Goal: Check status: Check status

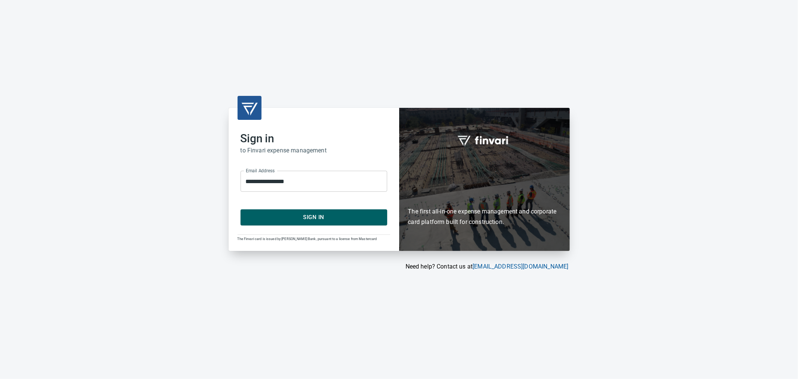
click at [311, 215] on span "Sign In" at bounding box center [314, 217] width 130 height 10
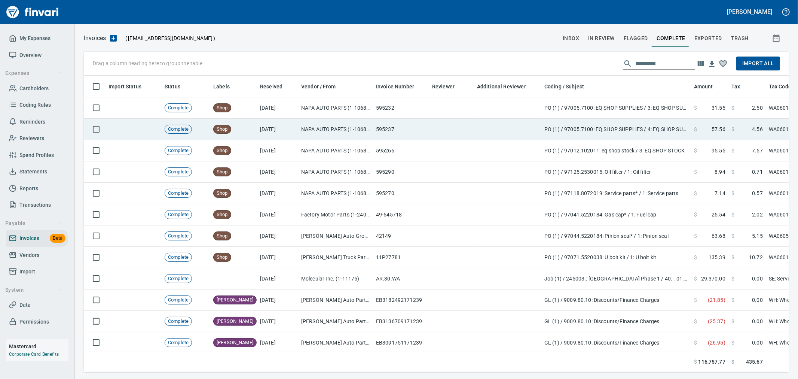
scroll to position [1, 1]
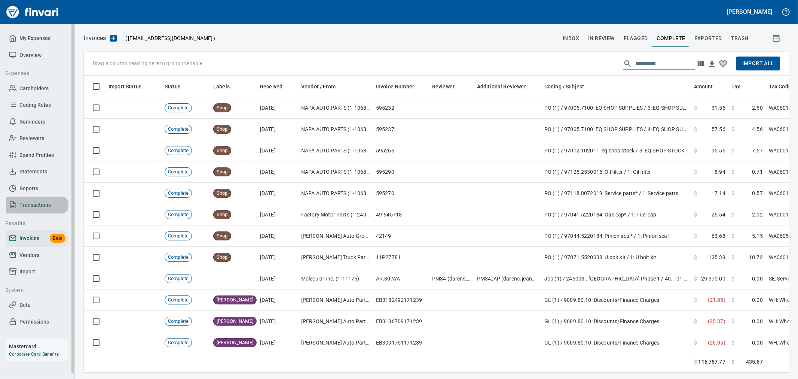
click at [36, 208] on span "Transactions" at bounding box center [34, 204] width 31 height 9
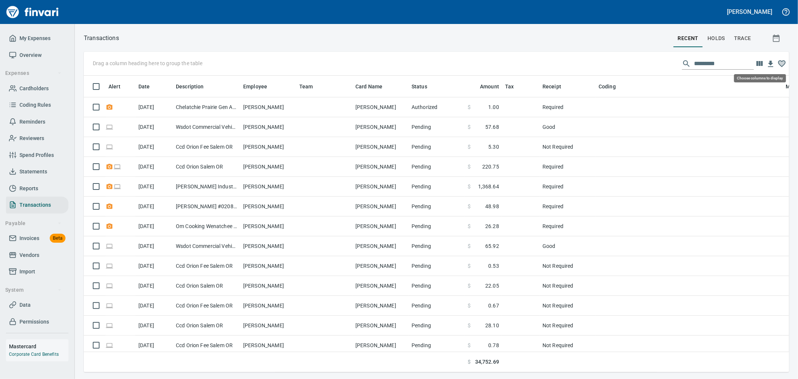
scroll to position [284, 693]
click at [780, 43] on button "button" at bounding box center [777, 38] width 24 height 18
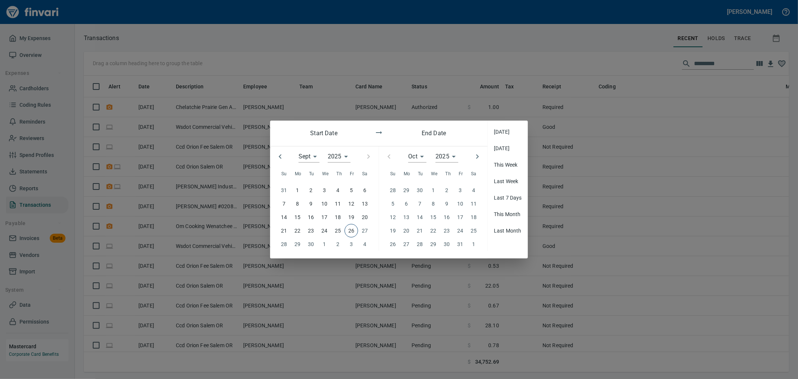
click at [283, 219] on p "14" at bounding box center [284, 217] width 6 height 8
click at [283, 233] on p "21" at bounding box center [284, 230] width 6 height 8
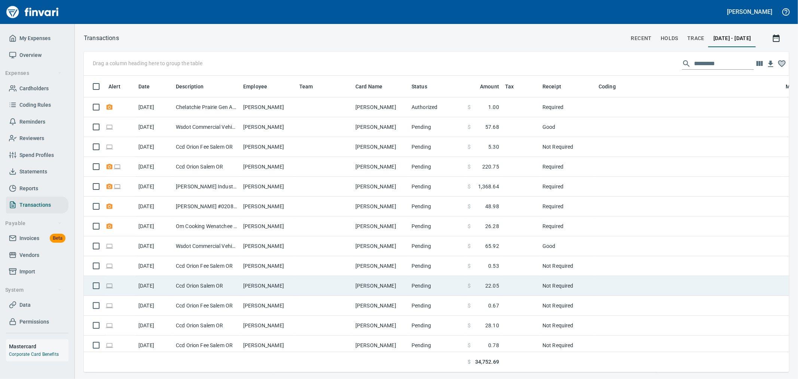
scroll to position [284, 693]
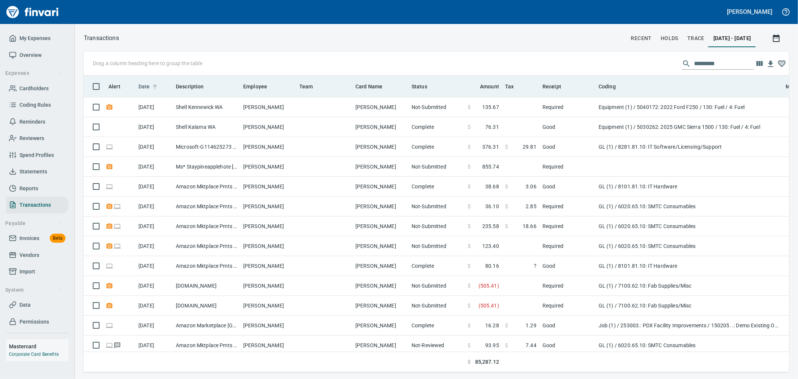
click at [144, 89] on span "Date" at bounding box center [144, 86] width 12 height 9
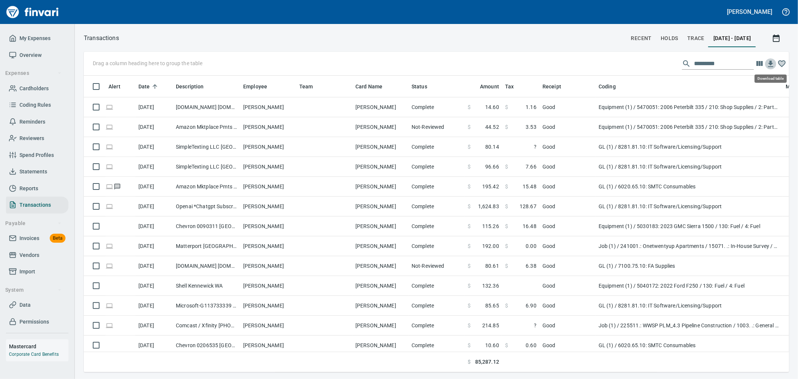
click at [772, 66] on icon "button" at bounding box center [770, 64] width 5 height 6
